Goal: Communication & Community: Answer question/provide support

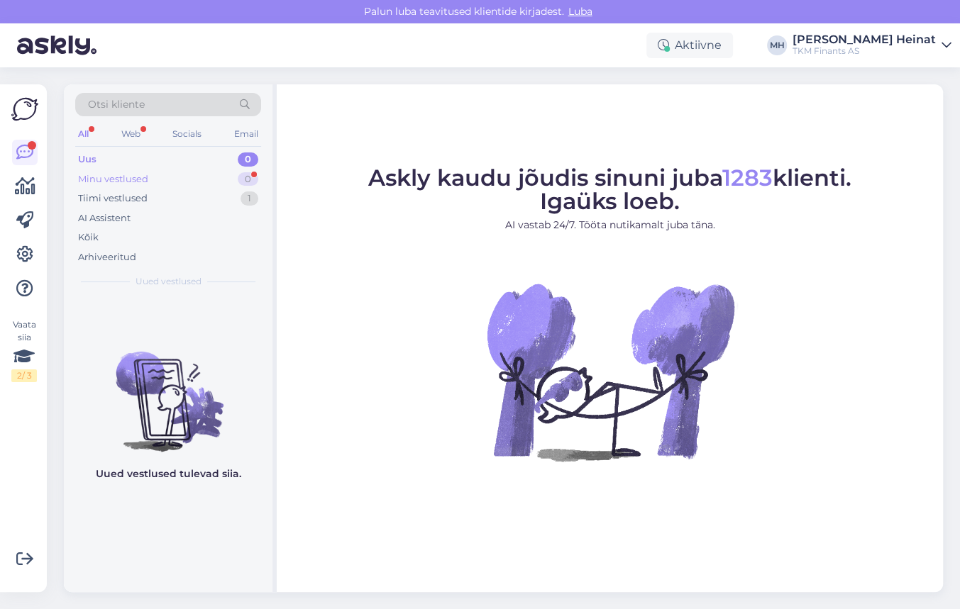
click at [148, 173] on div "Minu vestlused 0" at bounding box center [168, 180] width 186 height 20
click at [115, 194] on div "Tiimi vestlused" at bounding box center [113, 199] width 70 height 14
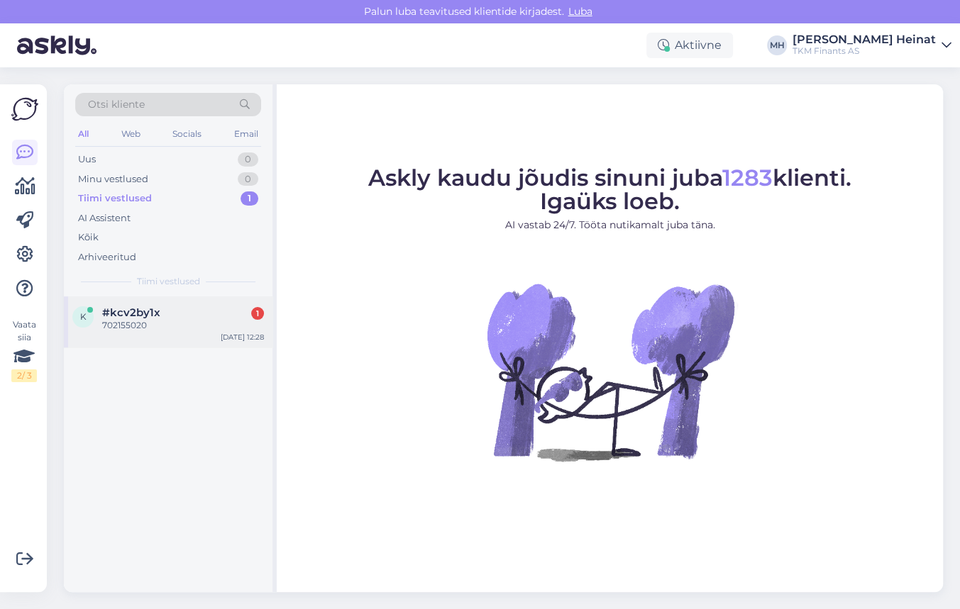
click at [120, 319] on div "702155020" at bounding box center [183, 325] width 162 height 13
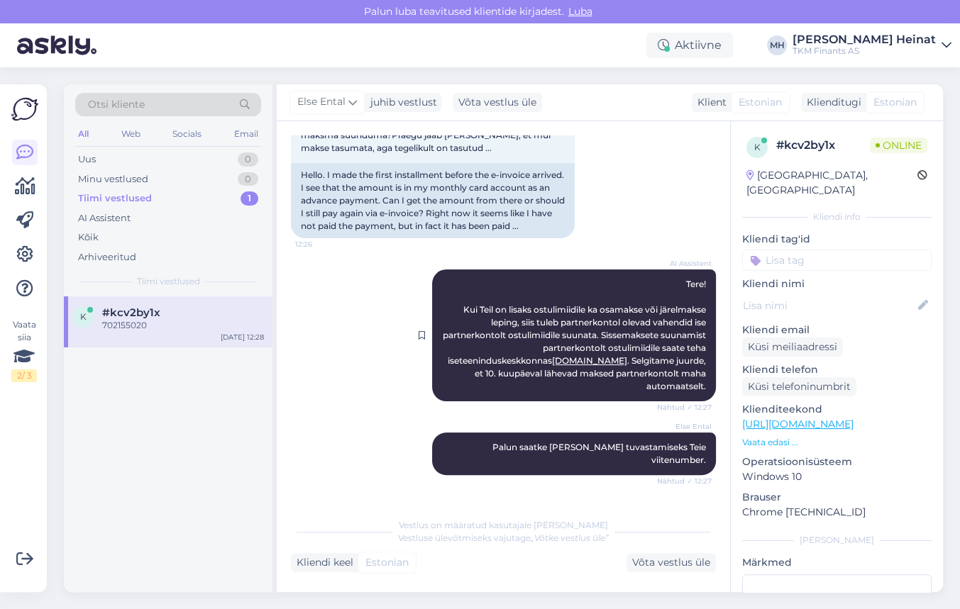
scroll to position [170, 0]
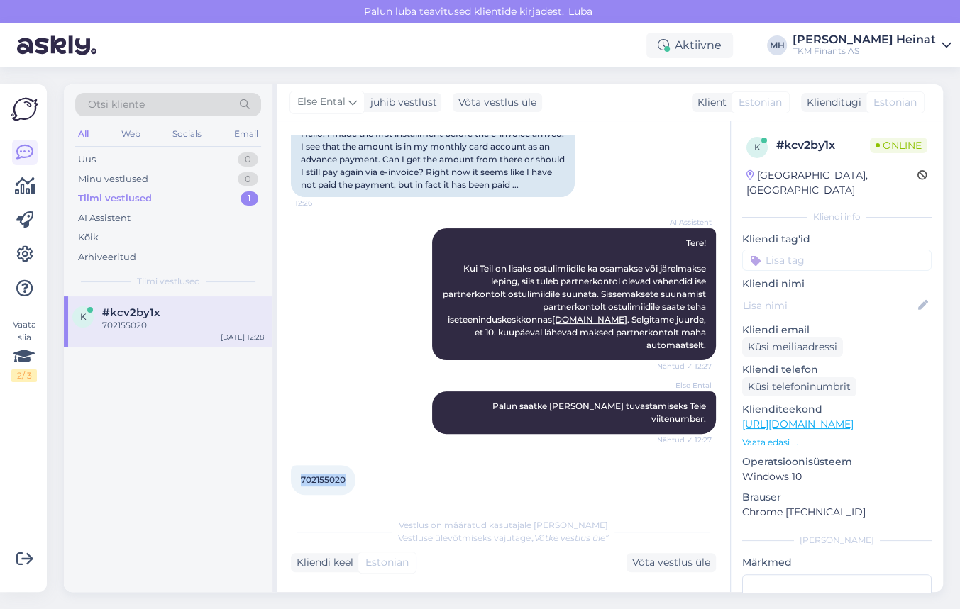
drag, startPoint x: 348, startPoint y: 470, endPoint x: 291, endPoint y: 470, distance: 56.8
click at [291, 470] on div "702155020 12:28" at bounding box center [323, 480] width 65 height 30
copy span "702155020"
click at [336, 348] on div "AI Assistent Tere! Kui Teil on lisaks ostulimiidile ka osamakse või järelmakse …" at bounding box center [503, 294] width 425 height 163
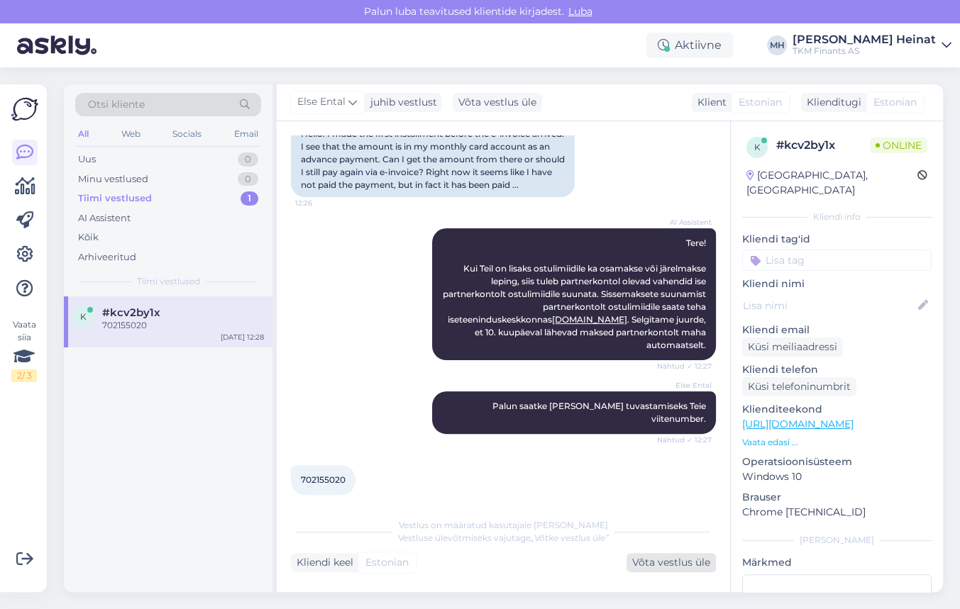
click at [660, 563] on div "Võta vestlus üle" at bounding box center [670, 562] width 89 height 19
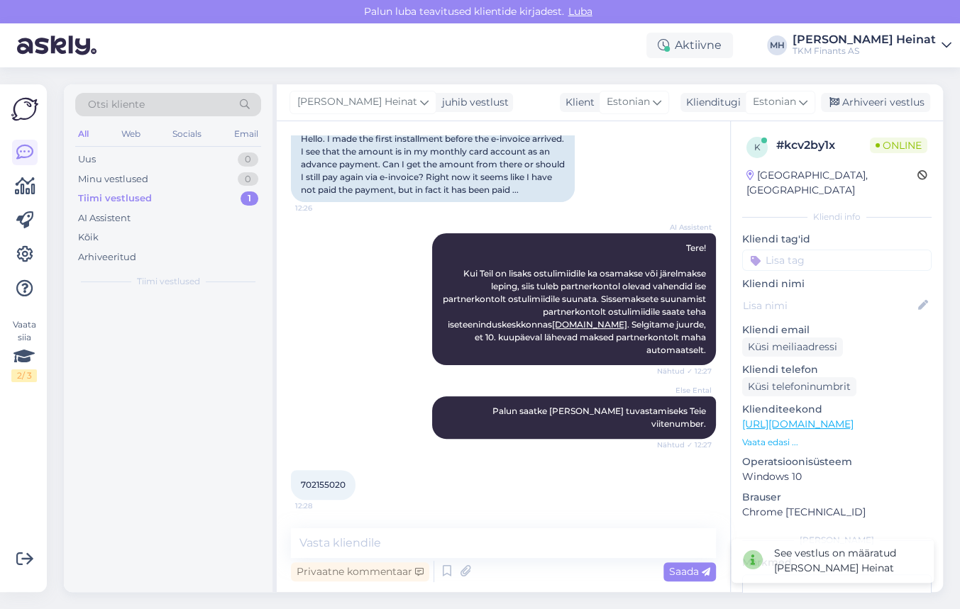
scroll to position [151, 0]
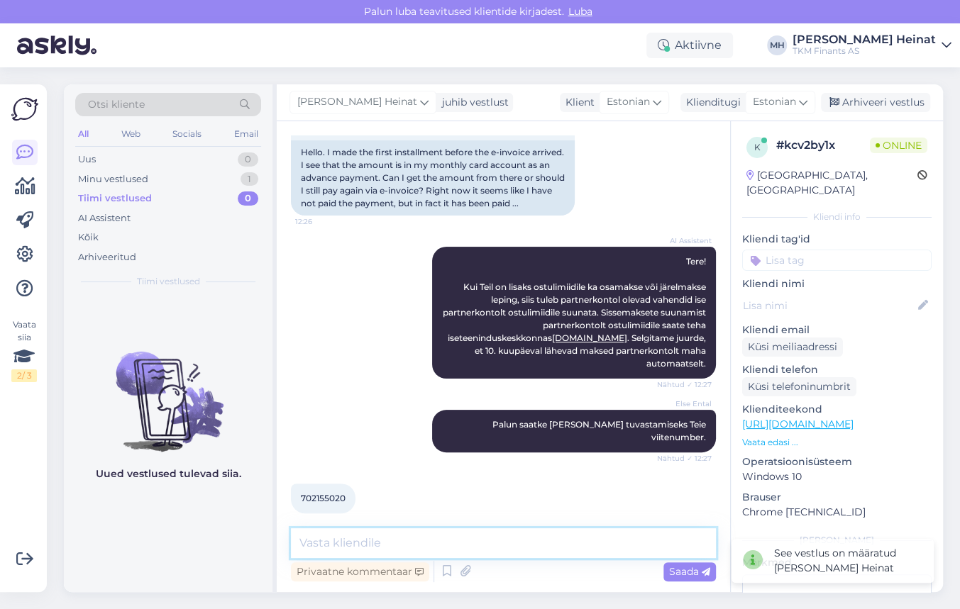
click at [383, 549] on textarea at bounding box center [503, 544] width 425 height 30
paste textarea "Tere! Täname Teid saadetud viitenumbri eest. Kinnitame laekumist TKMF-i kontole…"
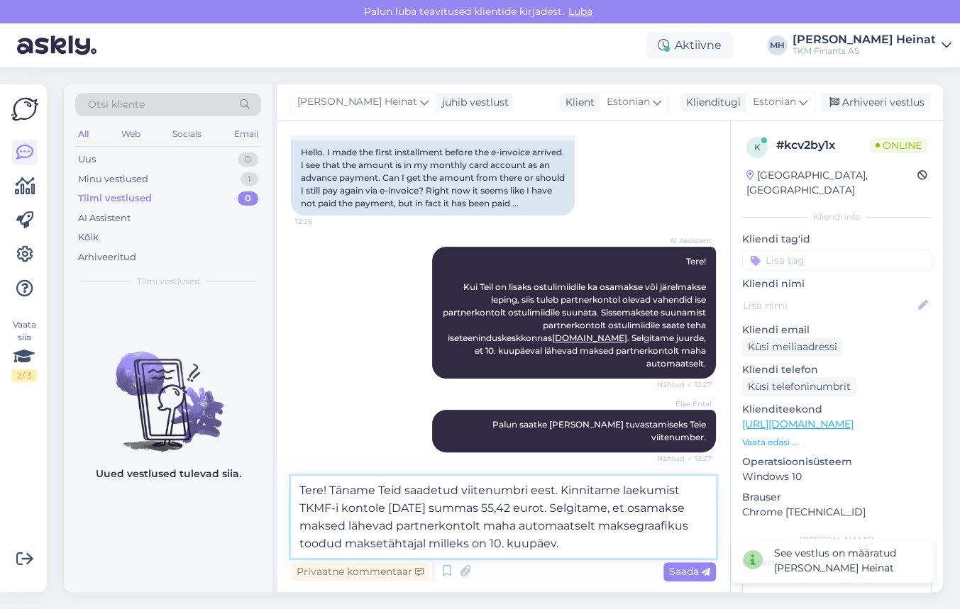
scroll to position [170, 0]
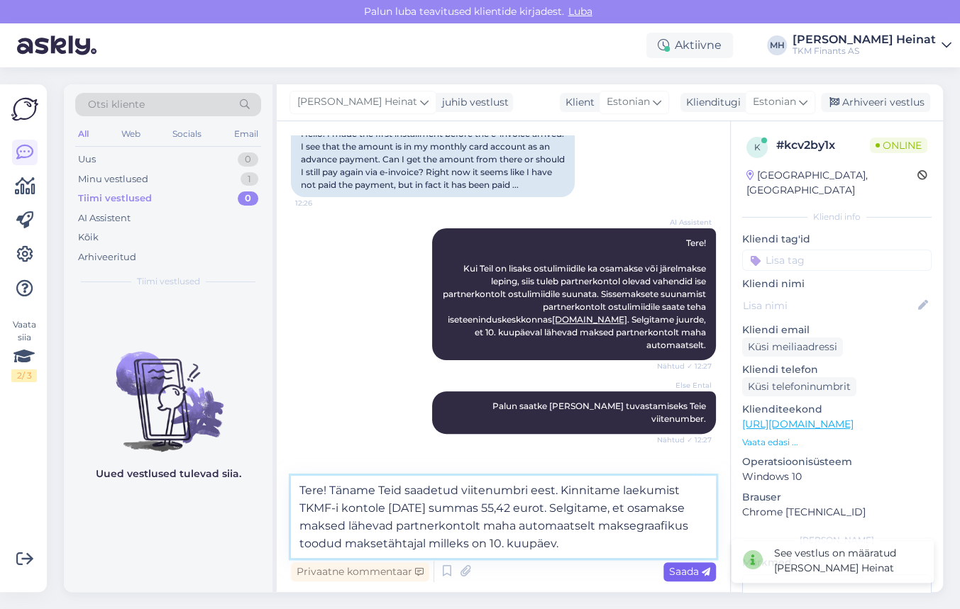
type textarea "Tere! Täname Teid saadetud viitenumbri eest. Kinnitame laekumist TKMF-i kontole…"
click at [697, 571] on span "Saada" at bounding box center [689, 571] width 41 height 13
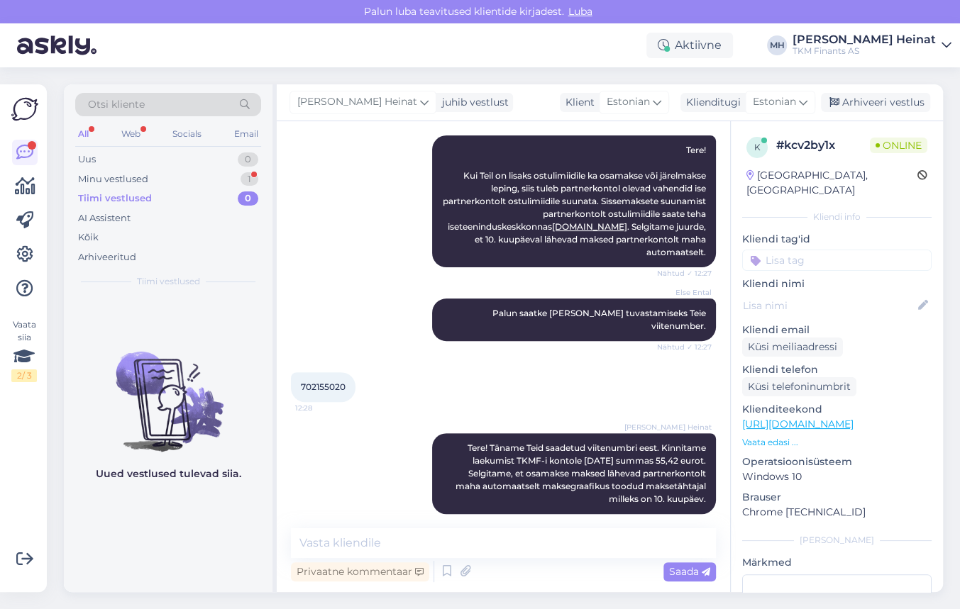
scroll to position [324, 0]
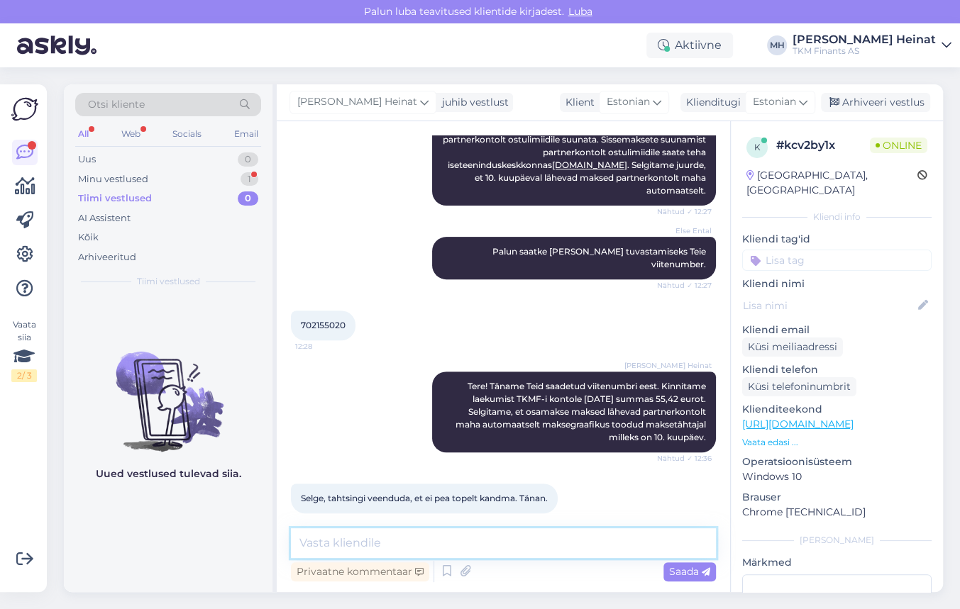
click at [360, 544] on textarea at bounding box center [503, 544] width 425 height 30
type textarea "p"
type textarea "Palun!"
click at [687, 570] on span "Saada" at bounding box center [689, 571] width 41 height 13
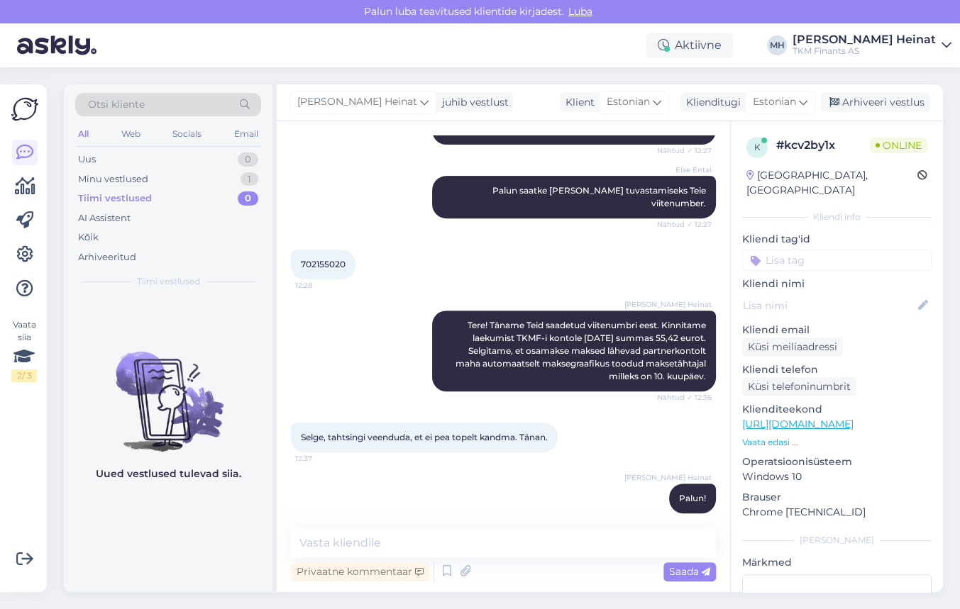
click at [497, 485] on div "[PERSON_NAME] Heinat Palun! 12:37" at bounding box center [503, 498] width 425 height 61
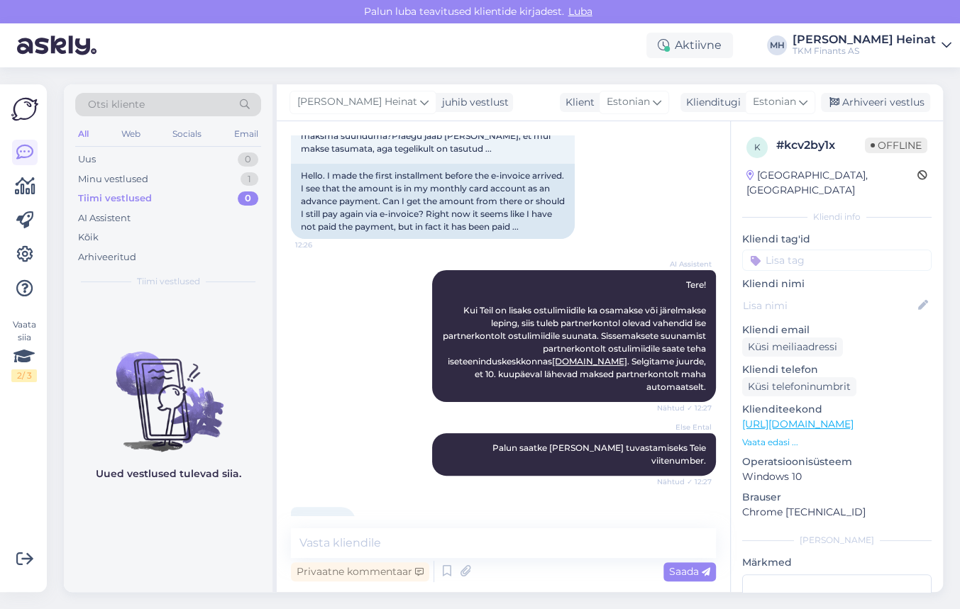
scroll to position [0, 0]
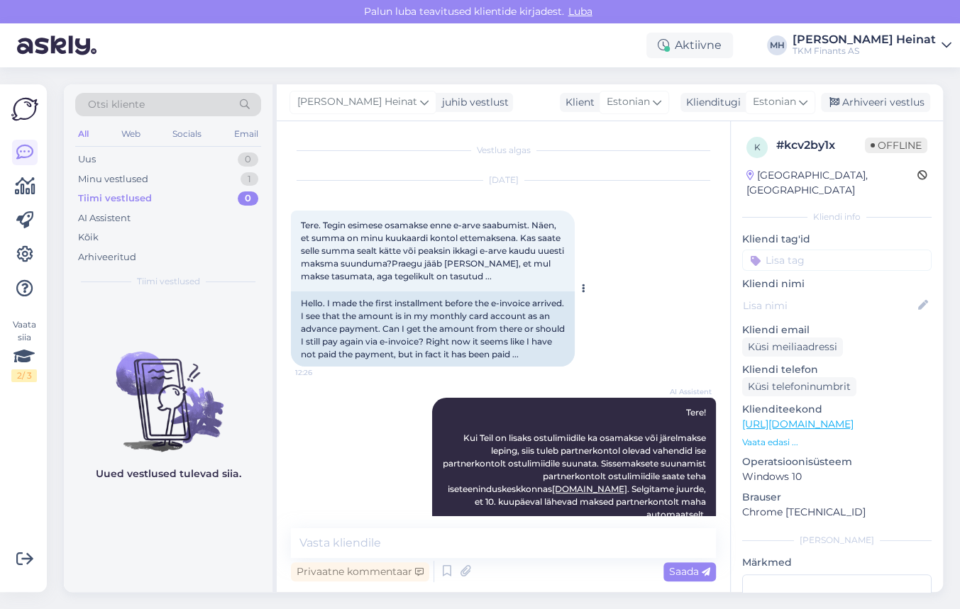
click at [410, 250] on span "Tere. Tegin esimese osamakse enne e-arve saabumist. Näen, et summa on minu kuuk…" at bounding box center [433, 251] width 265 height 62
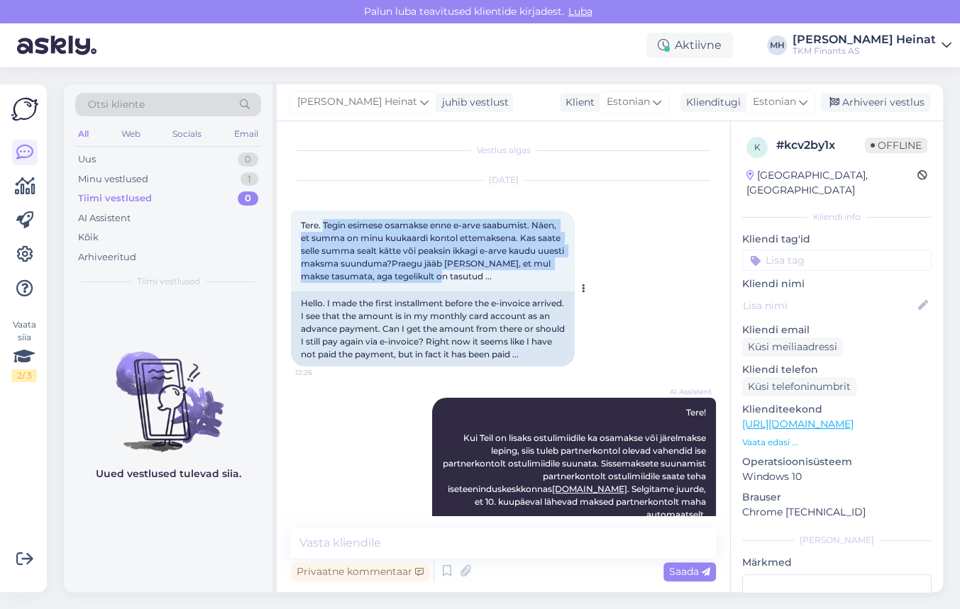
drag, startPoint x: 323, startPoint y: 223, endPoint x: 435, endPoint y: 263, distance: 118.3
click at [447, 272] on span "Tere. Tegin esimese osamakse enne e-arve saabumist. Näen, et summa on minu kuuk…" at bounding box center [433, 251] width 265 height 62
copy span "Tegin esimese osamakse enne e-arve saabumist. Näen, et summa on minu kuukaardi …"
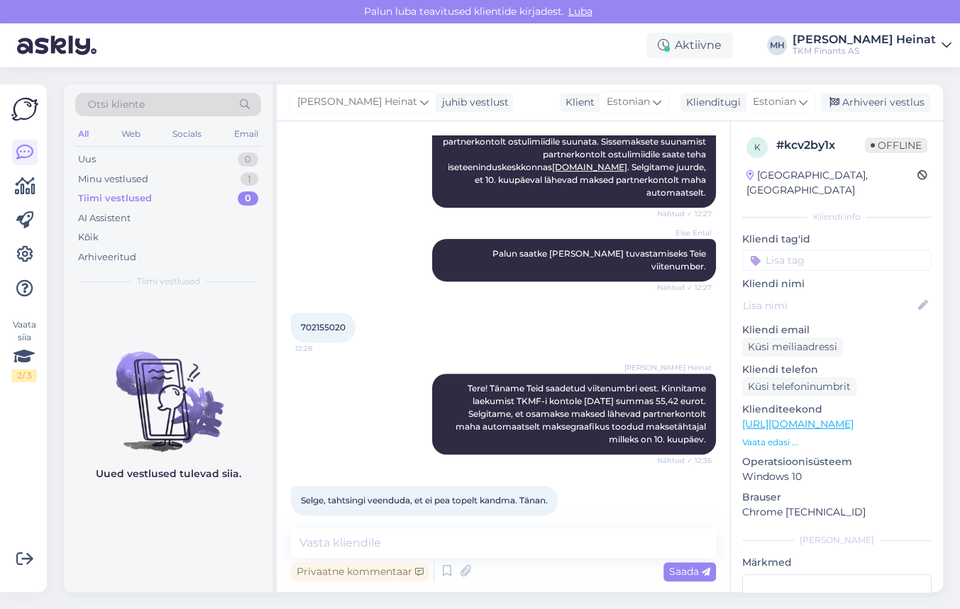
scroll to position [385, 0]
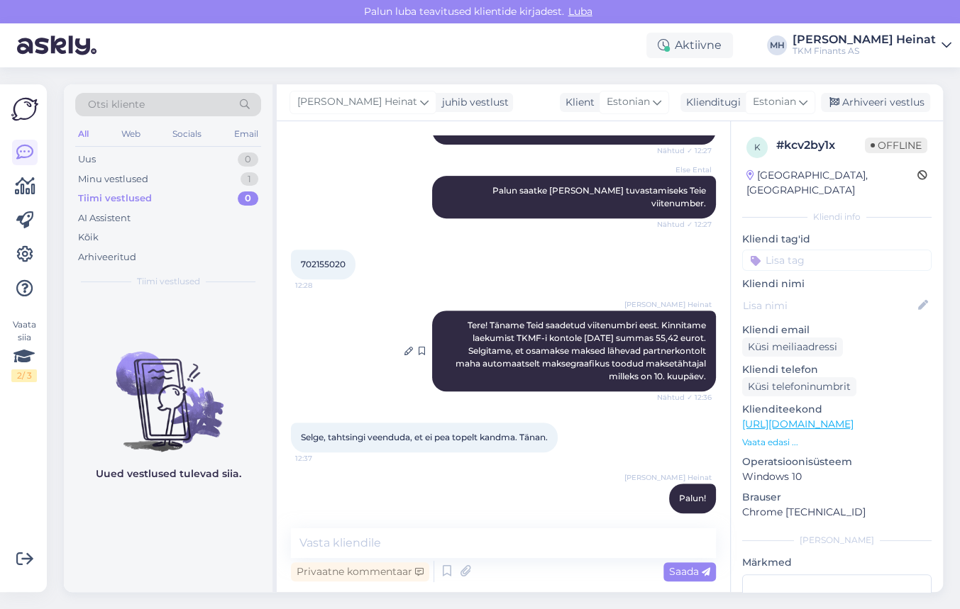
click at [522, 326] on span "Tere! Täname Teid saadetud viitenumbri eest. Kinnitame laekumist TKMF-i kontole…" at bounding box center [581, 351] width 253 height 62
drag, startPoint x: 650, startPoint y: 307, endPoint x: 707, endPoint y: 365, distance: 81.3
click at [707, 365] on div "Vestlus algas [DATE] Tere. Tegin esimese osamakse enne e-arve saabumist. Näen, …" at bounding box center [510, 325] width 438 height 380
copy span "Kinnitame laekumist TKMF-i kontole [DATE] summas 55,42 eurot. Selgitame, et osa…"
click at [557, 487] on div "[PERSON_NAME] Heinat Palun! 12:37" at bounding box center [503, 498] width 425 height 61
